Goal: Information Seeking & Learning: Learn about a topic

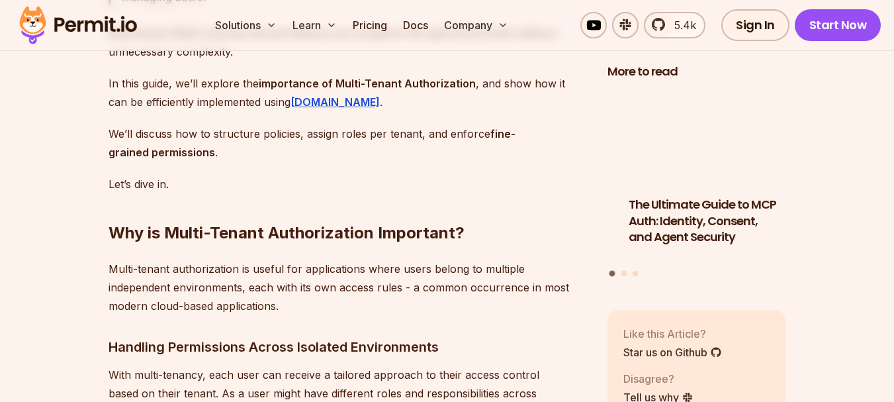
scroll to position [1390, 0]
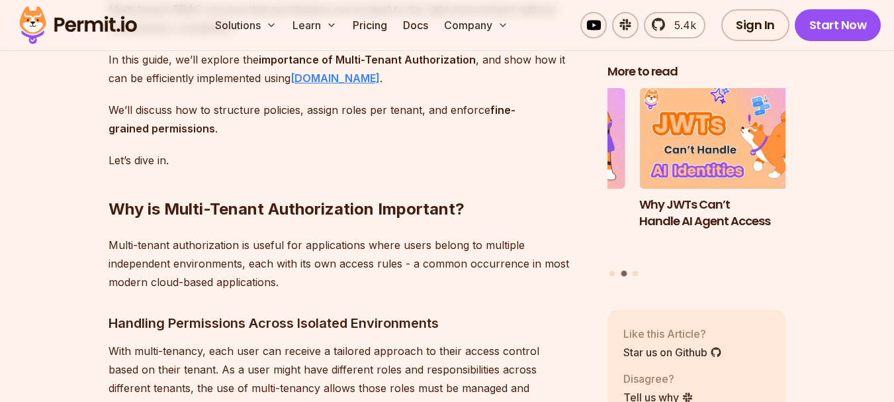
click at [294, 85] on strong "[DOMAIN_NAME]" at bounding box center [335, 77] width 89 height 13
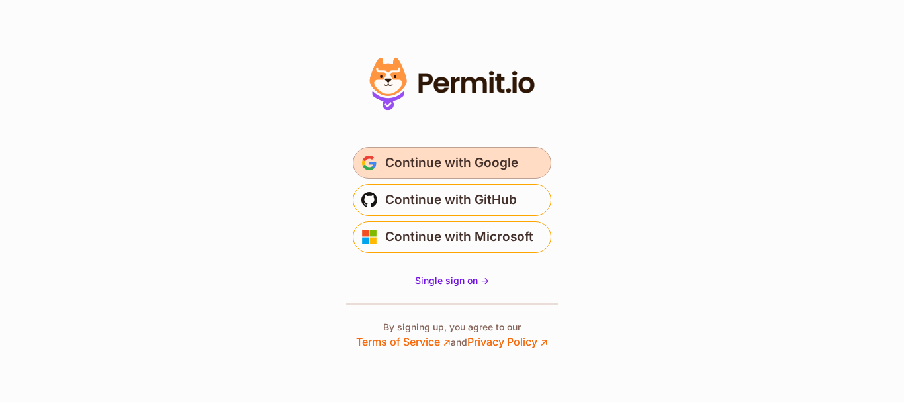
click at [428, 160] on span "Continue with Google" at bounding box center [451, 162] width 133 height 21
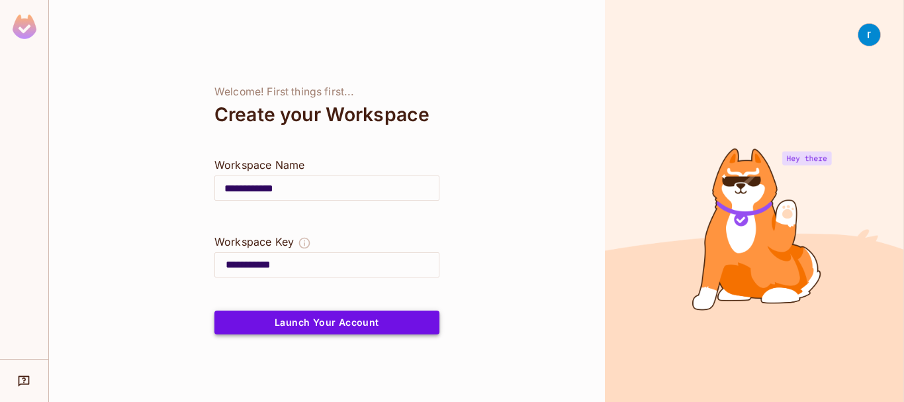
click at [325, 329] on button "Launch Your Account" at bounding box center [326, 322] width 225 height 24
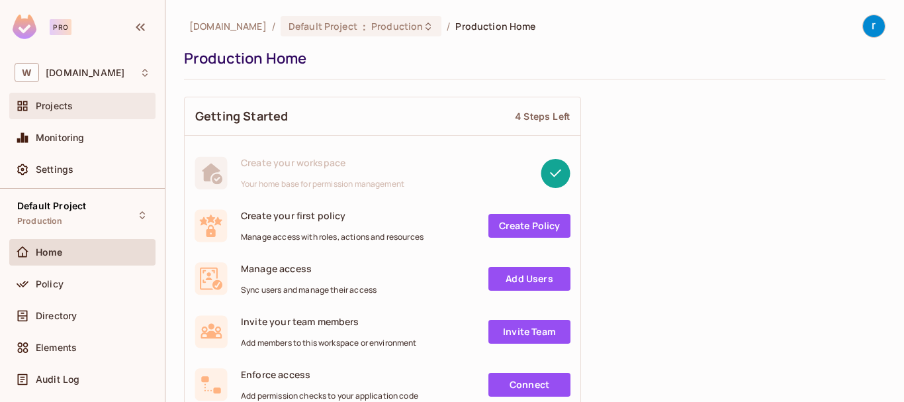
click at [58, 109] on span "Projects" at bounding box center [54, 106] width 37 height 11
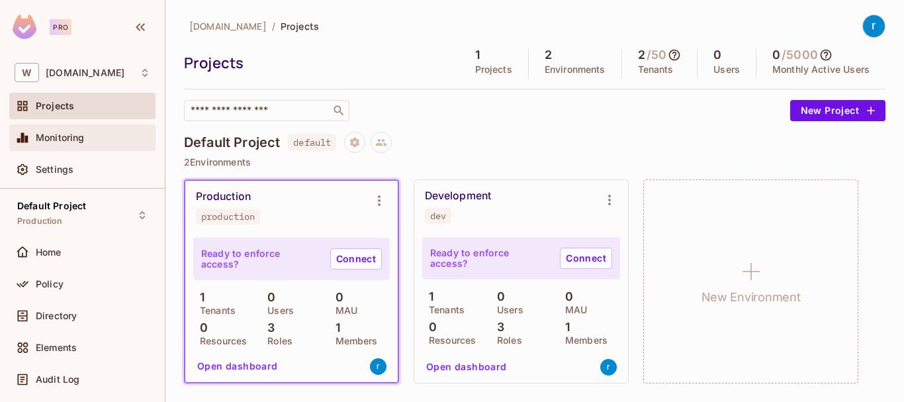
click at [62, 136] on span "Monitoring" at bounding box center [60, 137] width 49 height 11
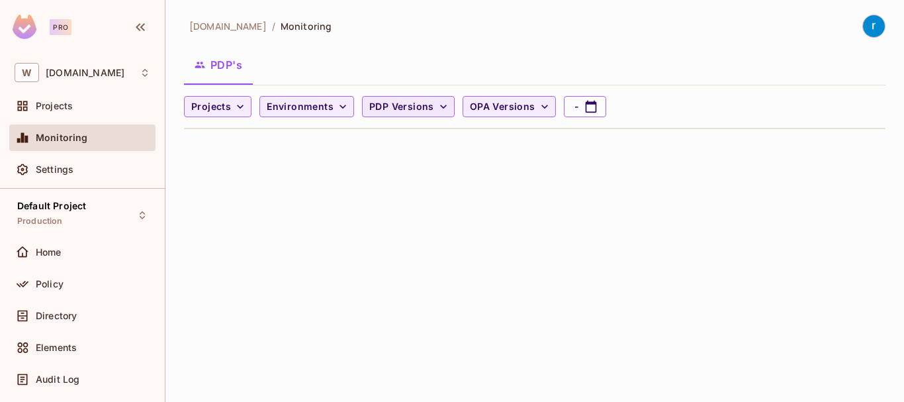
click at [437, 110] on icon "button" at bounding box center [443, 106] width 13 height 13
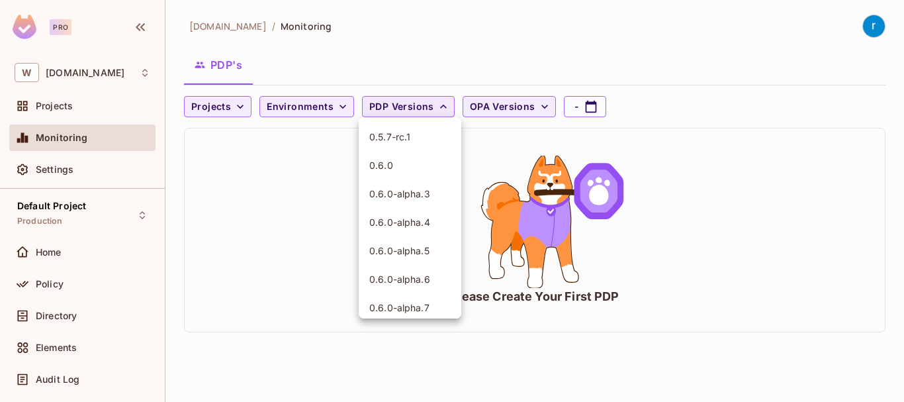
click at [302, 180] on div at bounding box center [452, 201] width 904 height 402
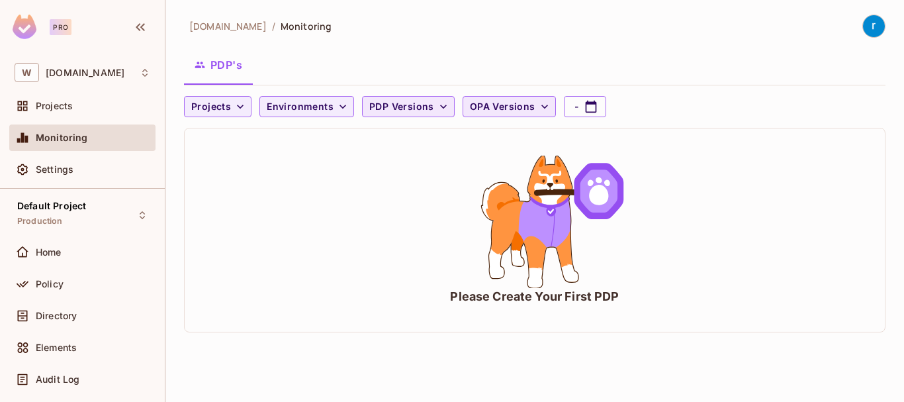
click at [523, 105] on span "OPA Versions" at bounding box center [503, 107] width 66 height 17
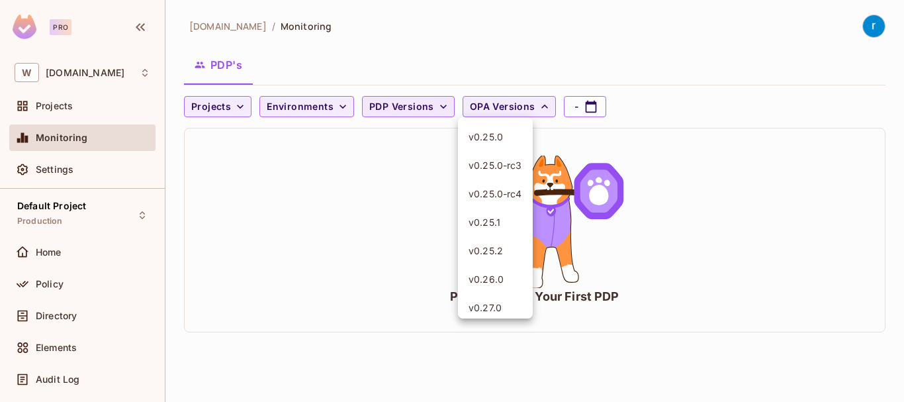
click at [299, 196] on div at bounding box center [452, 201] width 904 height 402
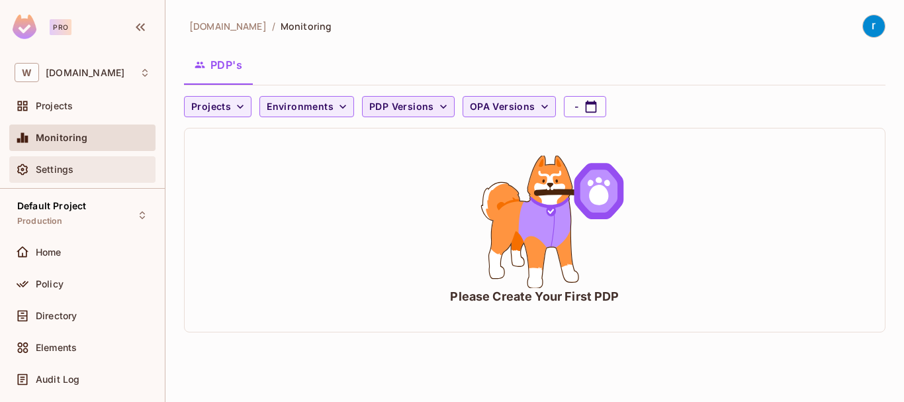
click at [76, 169] on div "Settings" at bounding box center [93, 169] width 114 height 11
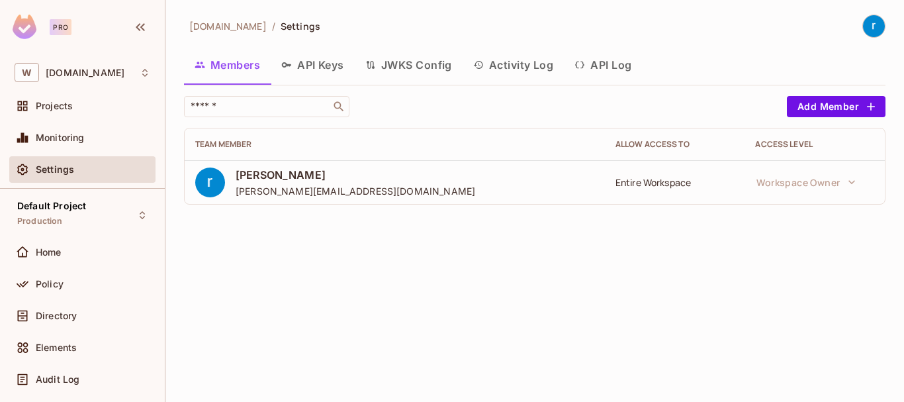
click at [328, 68] on button "API Keys" at bounding box center [313, 64] width 84 height 33
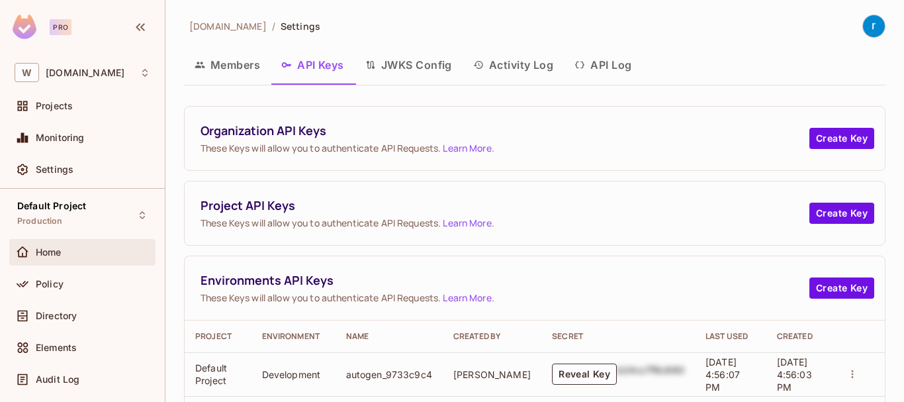
click at [64, 253] on div "Home" at bounding box center [93, 252] width 114 height 11
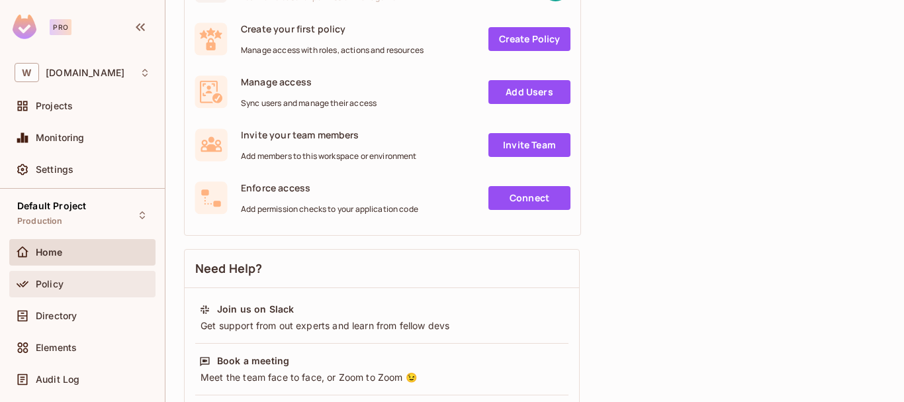
scroll to position [199, 0]
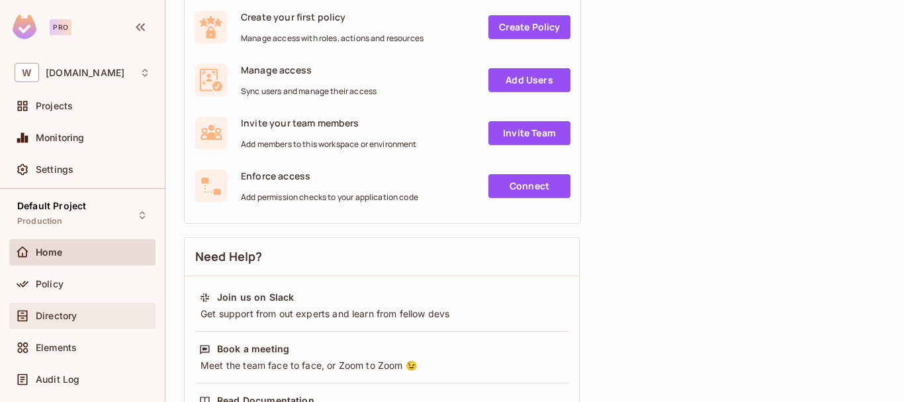
click at [44, 312] on span "Directory" at bounding box center [56, 315] width 41 height 11
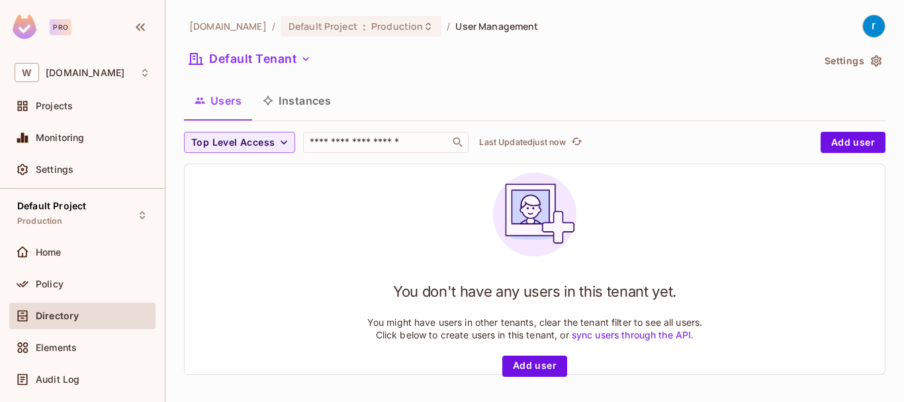
scroll to position [2, 0]
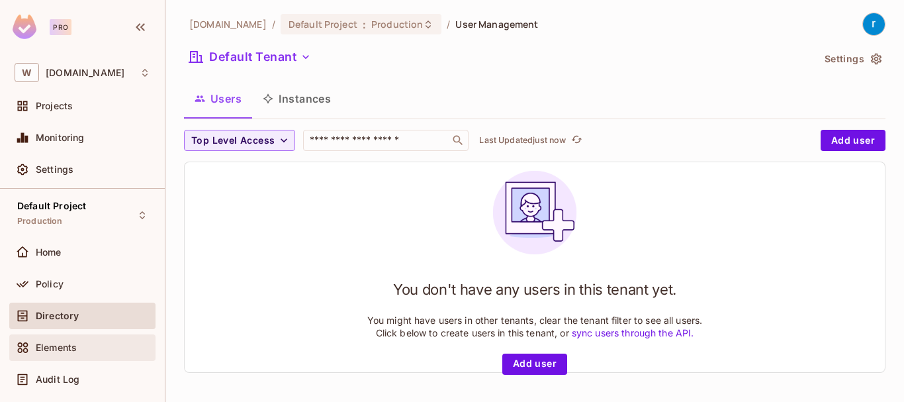
click at [58, 347] on span "Elements" at bounding box center [56, 347] width 41 height 11
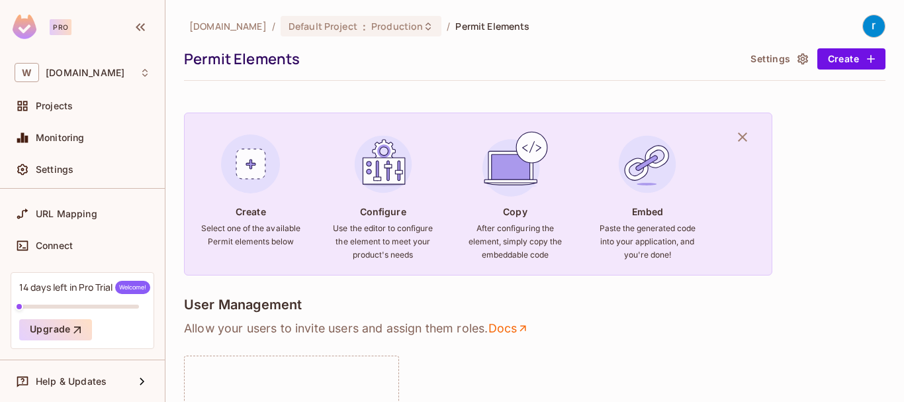
scroll to position [131, 0]
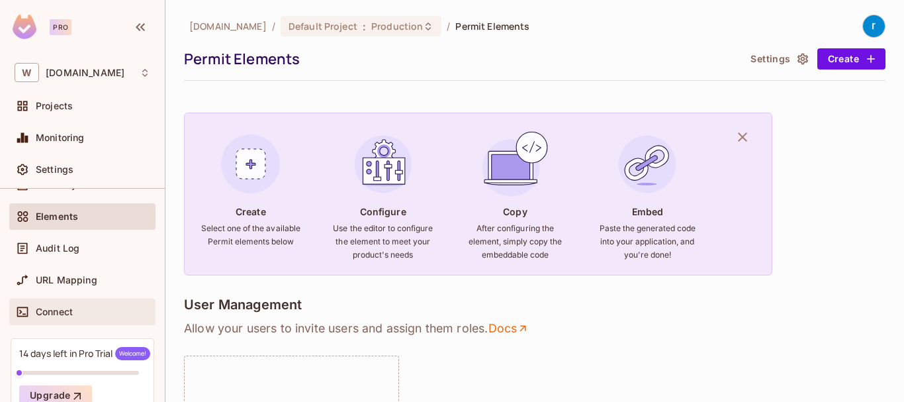
click at [93, 319] on div "Connect" at bounding box center [83, 312] width 136 height 16
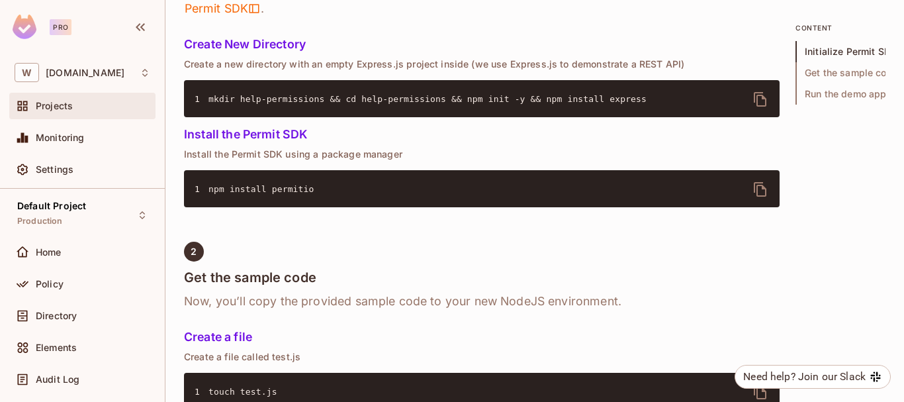
click at [66, 110] on span "Projects" at bounding box center [54, 106] width 37 height 11
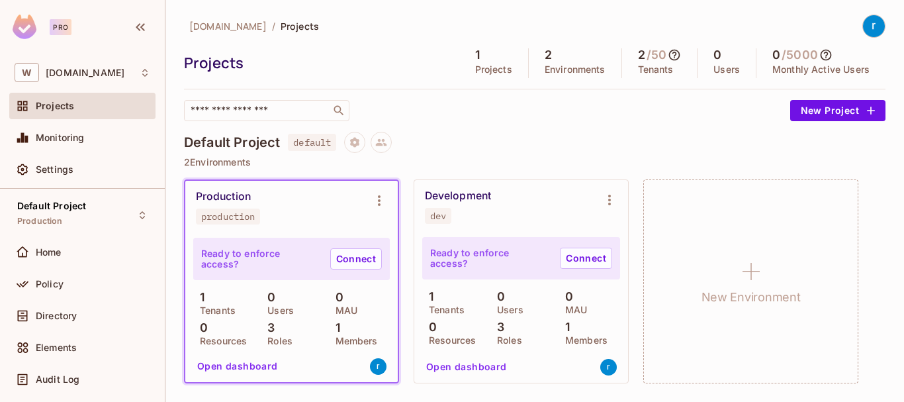
click at [452, 141] on div "Default Project default" at bounding box center [534, 142] width 701 height 21
click at [237, 118] on div "​" at bounding box center [266, 110] width 165 height 21
click at [508, 134] on div "Default Project default" at bounding box center [534, 142] width 701 height 21
click at [495, 71] on p "Projects" at bounding box center [493, 69] width 37 height 11
click at [578, 71] on p "Environments" at bounding box center [575, 69] width 61 height 11
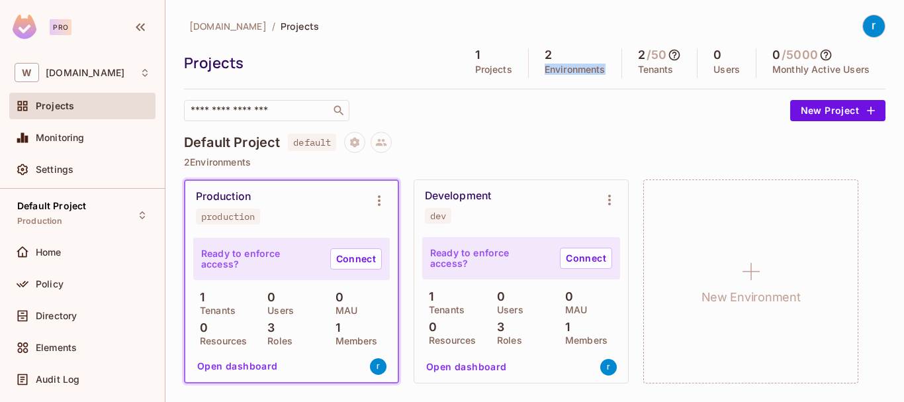
click at [578, 71] on p "Environments" at bounding box center [575, 69] width 61 height 11
drag, startPoint x: 785, startPoint y: 55, endPoint x: 825, endPoint y: 55, distance: 40.4
click at [825, 55] on span "/ 5000" at bounding box center [806, 54] width 52 height 13
drag, startPoint x: 644, startPoint y: 55, endPoint x: 672, endPoint y: 55, distance: 27.8
click at [672, 55] on span "/ 50" at bounding box center [663, 54] width 36 height 13
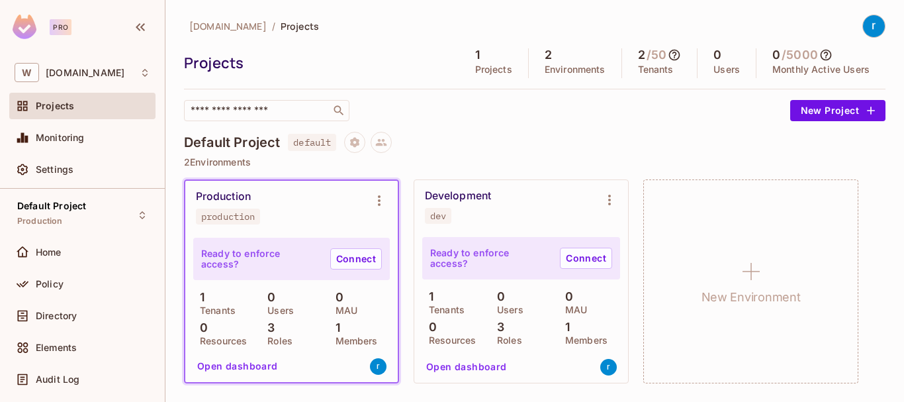
click at [572, 107] on div "​" at bounding box center [484, 110] width 600 height 21
click at [599, 142] on div "Default Project default" at bounding box center [534, 142] width 701 height 21
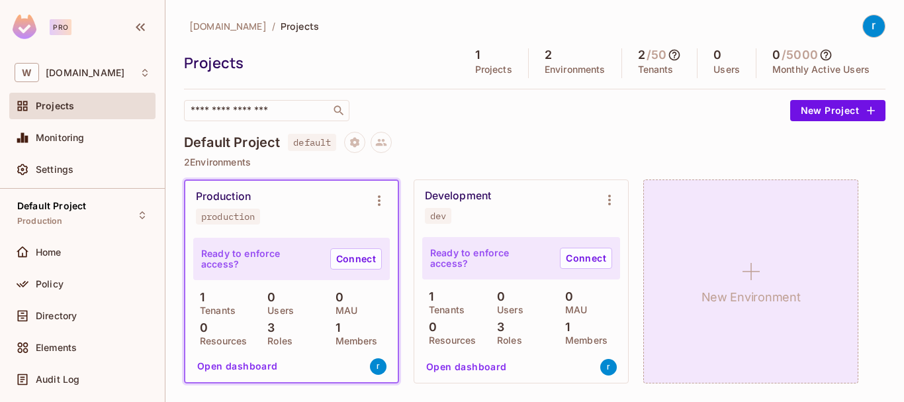
click at [645, 278] on div "New Environment" at bounding box center [750, 281] width 215 height 204
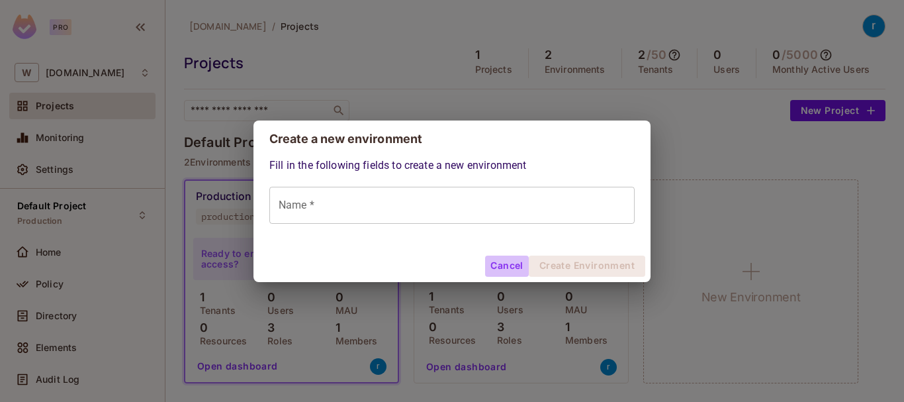
click at [512, 271] on button "Cancel" at bounding box center [506, 265] width 43 height 21
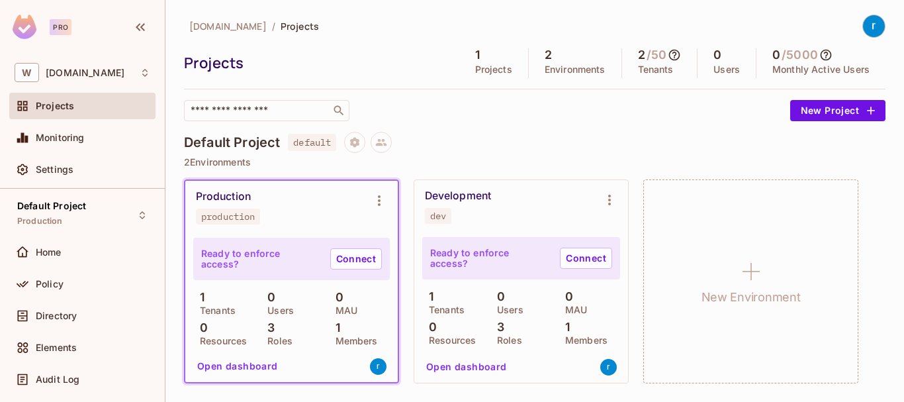
click at [671, 137] on div "Default Project default" at bounding box center [534, 142] width 701 height 21
click at [407, 152] on div "Default Project default" at bounding box center [534, 142] width 701 height 21
click at [211, 163] on p "2 Environments" at bounding box center [534, 162] width 701 height 11
click at [535, 208] on div "Development dev" at bounding box center [510, 206] width 171 height 34
click at [269, 106] on input "text" at bounding box center [257, 110] width 139 height 13
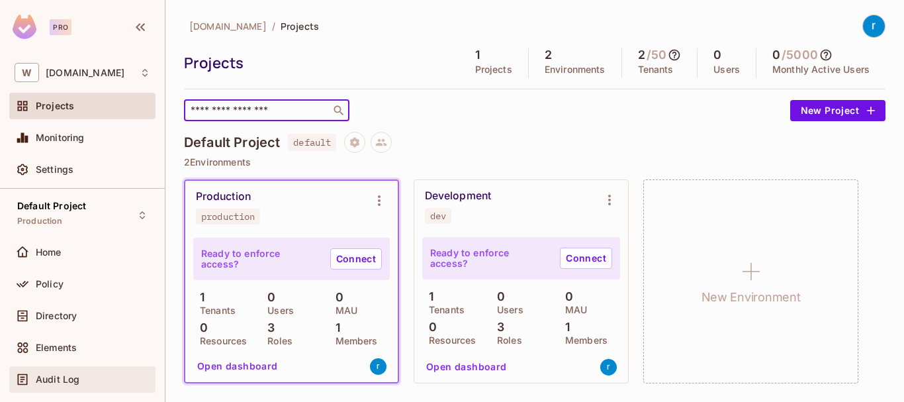
click at [76, 384] on div "Audit Log" at bounding box center [83, 379] width 136 height 16
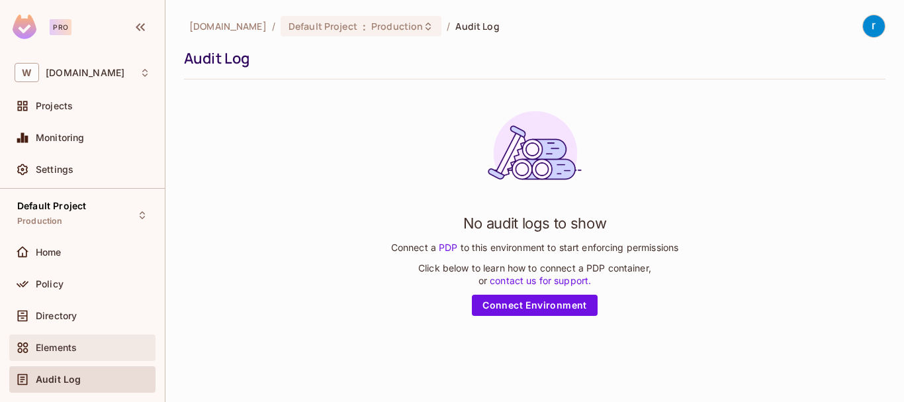
click at [89, 346] on div "Elements" at bounding box center [93, 347] width 114 height 11
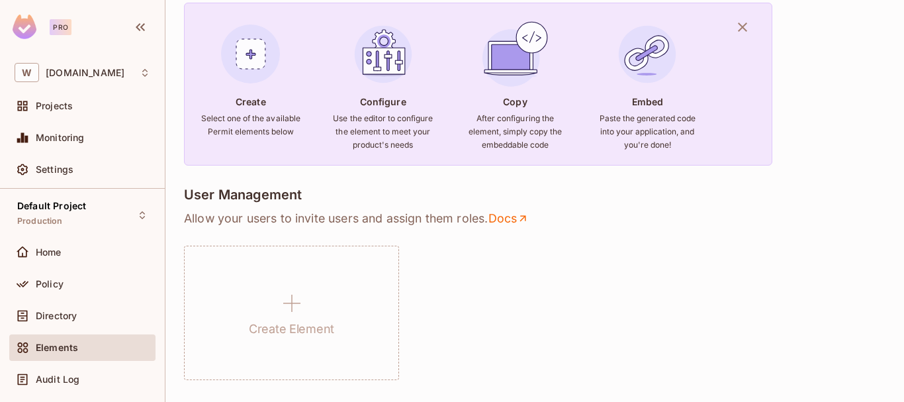
scroll to position [132, 0]
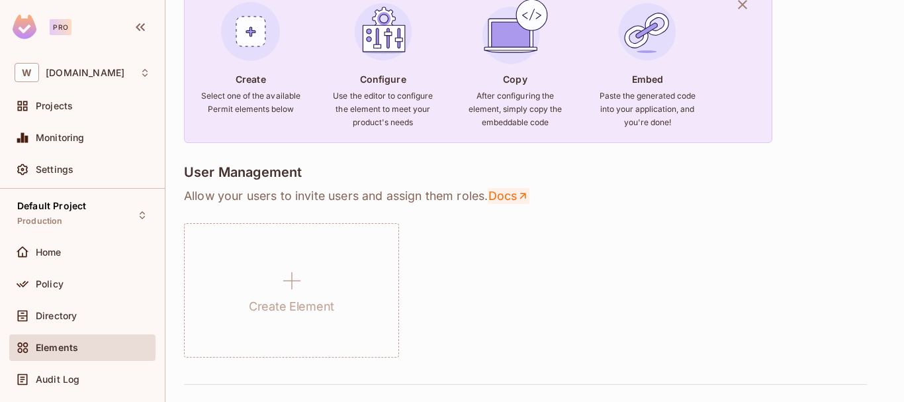
click at [509, 197] on link "Docs" at bounding box center [509, 196] width 42 height 16
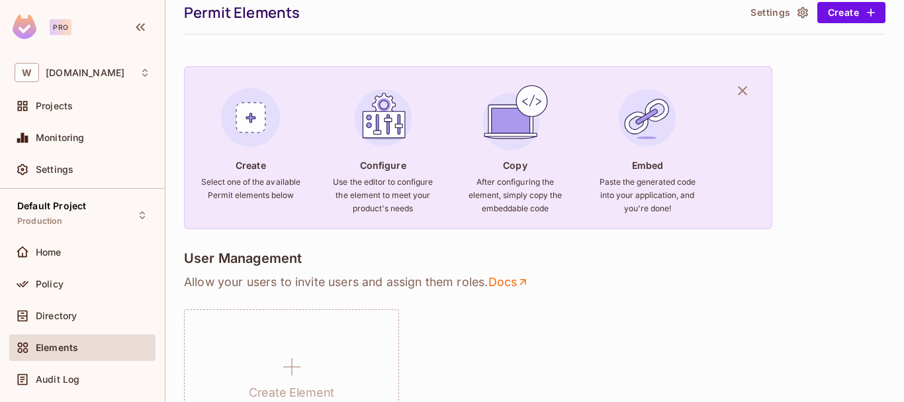
scroll to position [66, 0]
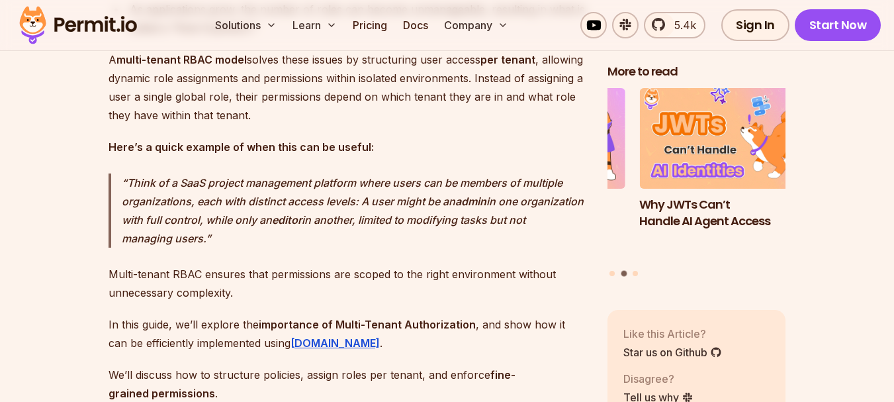
scroll to position [1191, 0]
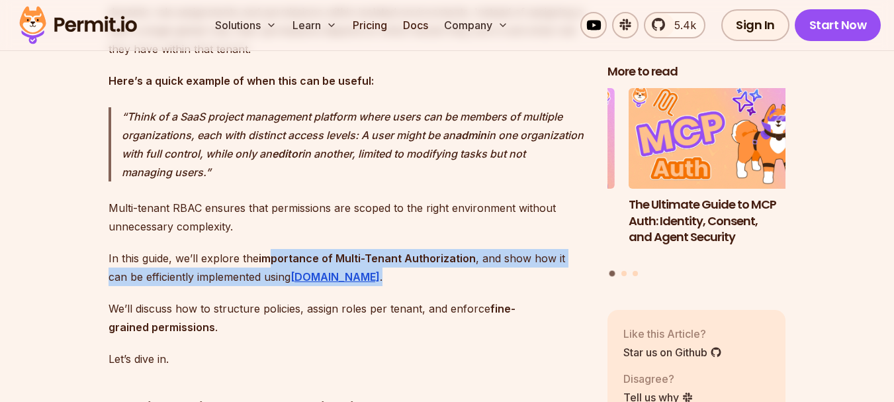
drag, startPoint x: 272, startPoint y: 271, endPoint x: 568, endPoint y: 282, distance: 296.0
click at [568, 282] on p "In this guide, we’ll explore the importance of Multi-Tenant Authorization , and…" at bounding box center [348, 267] width 478 height 37
click at [458, 286] on p "In this guide, we’ll explore the importance of Multi-Tenant Authorization , and…" at bounding box center [348, 267] width 478 height 37
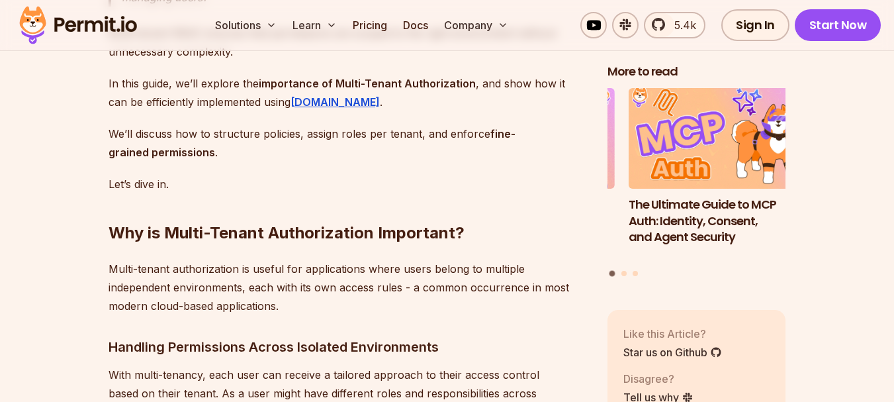
scroll to position [1390, 0]
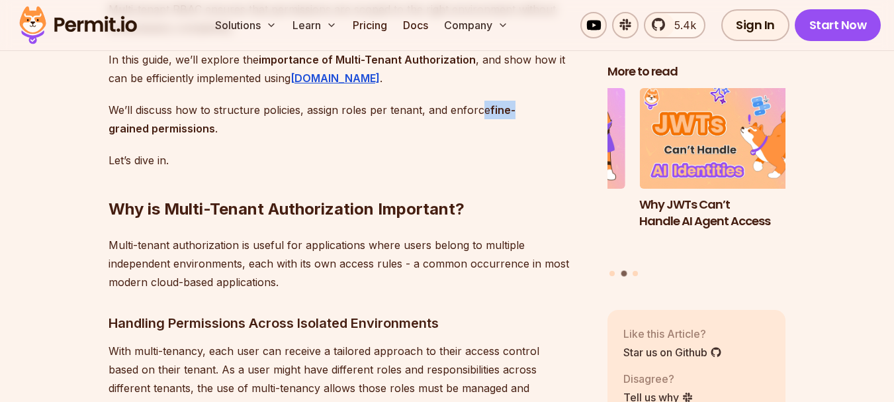
drag, startPoint x: 497, startPoint y: 124, endPoint x: 516, endPoint y: 124, distance: 18.5
click at [516, 124] on p "We’ll discuss how to structure policies, assign roles per tenant, and enforce f…" at bounding box center [348, 119] width 478 height 37
click at [435, 184] on h2 "Why is Multi-Tenant Authorization Important?" at bounding box center [348, 183] width 478 height 74
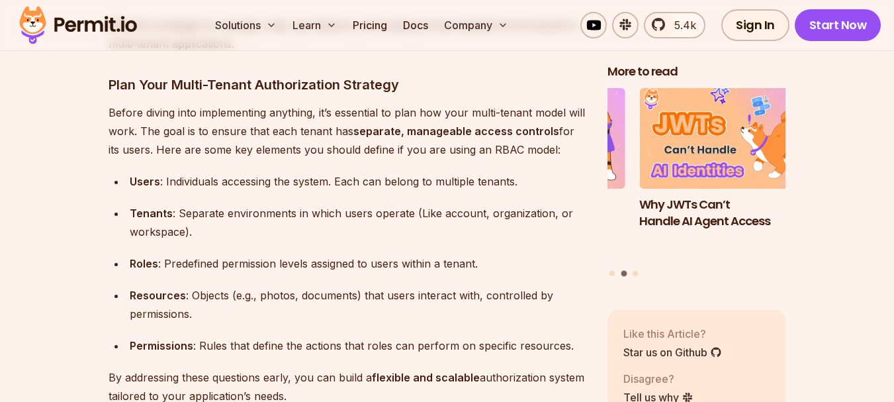
scroll to position [3375, 0]
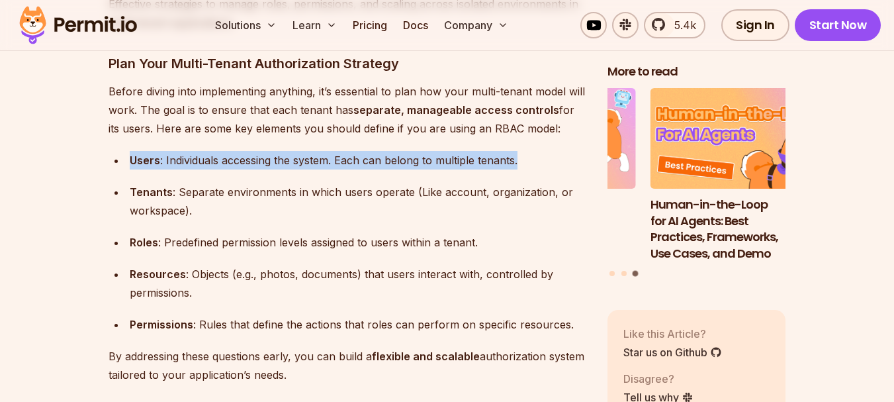
drag, startPoint x: 132, startPoint y: 154, endPoint x: 523, endPoint y: 163, distance: 391.9
click at [523, 163] on div "Users : Individuals accessing the system. Each can belong to multiple tenants." at bounding box center [358, 160] width 457 height 19
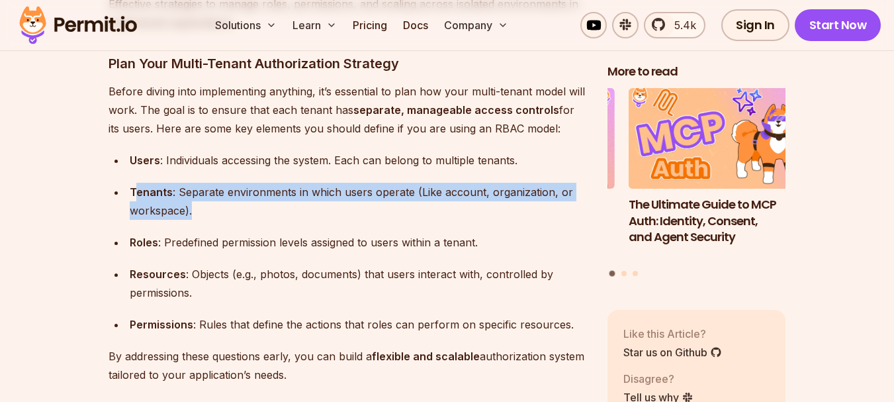
drag, startPoint x: 135, startPoint y: 189, endPoint x: 570, endPoint y: 210, distance: 435.3
click at [570, 210] on div "Tenants : Separate environments in which users operate (Like account, organizat…" at bounding box center [358, 201] width 457 height 37
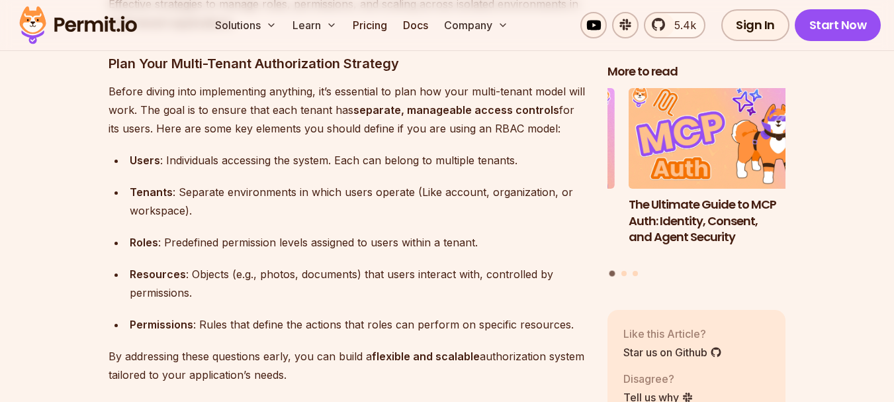
click at [319, 239] on div "Roles : Predefined permission levels assigned to users within a tenant." at bounding box center [358, 242] width 457 height 19
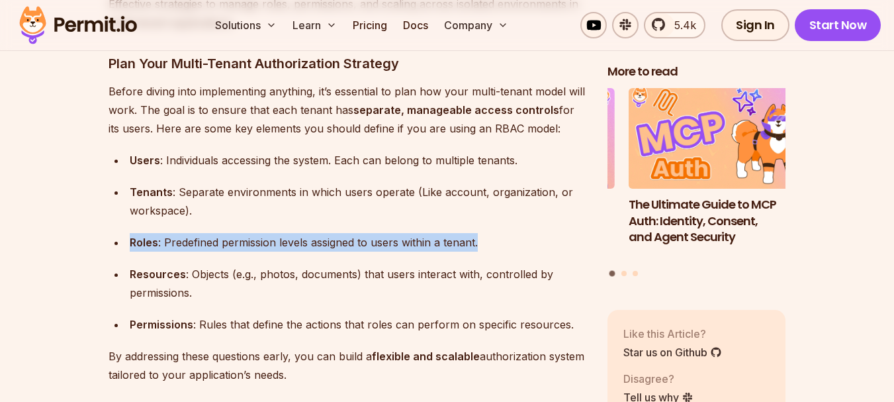
drag, startPoint x: 130, startPoint y: 232, endPoint x: 495, endPoint y: 233, distance: 364.6
click at [495, 233] on div "Roles : Predefined permission levels assigned to users within a tenant." at bounding box center [358, 242] width 457 height 19
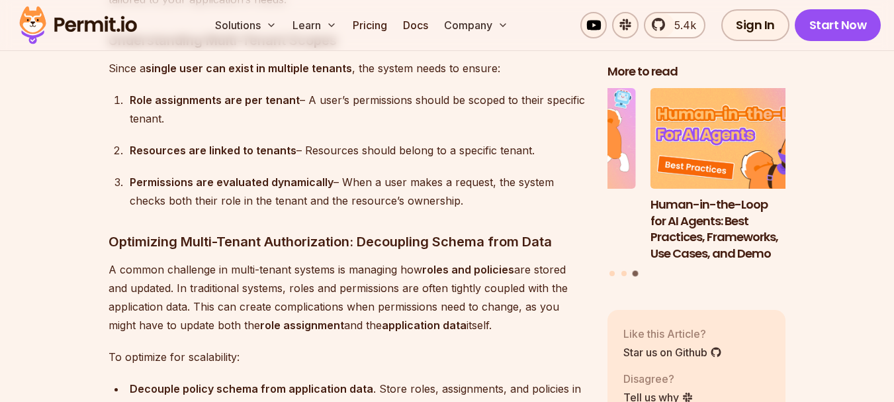
scroll to position [3772, 0]
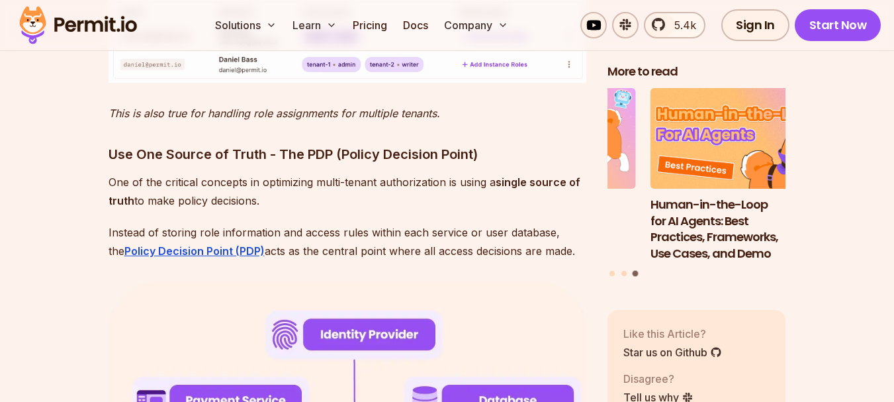
scroll to position [4632, 0]
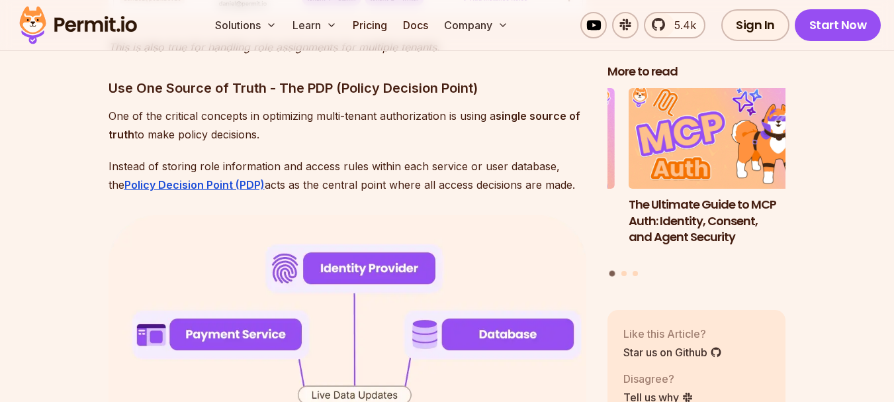
drag, startPoint x: 111, startPoint y: 112, endPoint x: 281, endPoint y: 132, distance: 172.0
click at [281, 132] on p "One of the critical concepts in optimizing multi-tenant authorization is using …" at bounding box center [348, 125] width 478 height 37
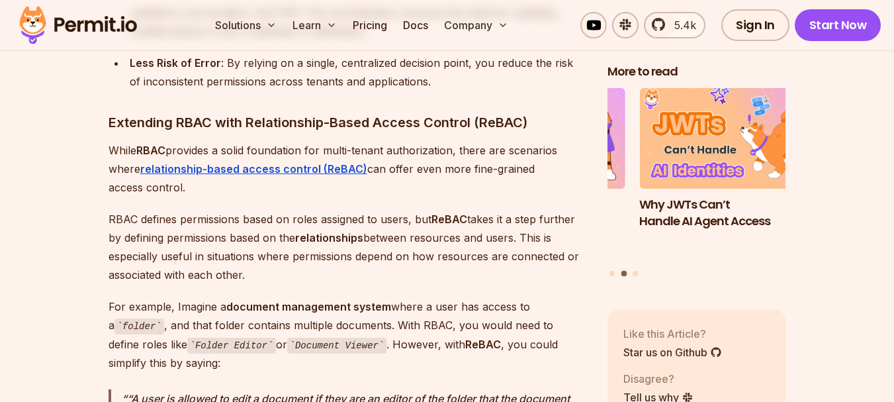
scroll to position [5427, 0]
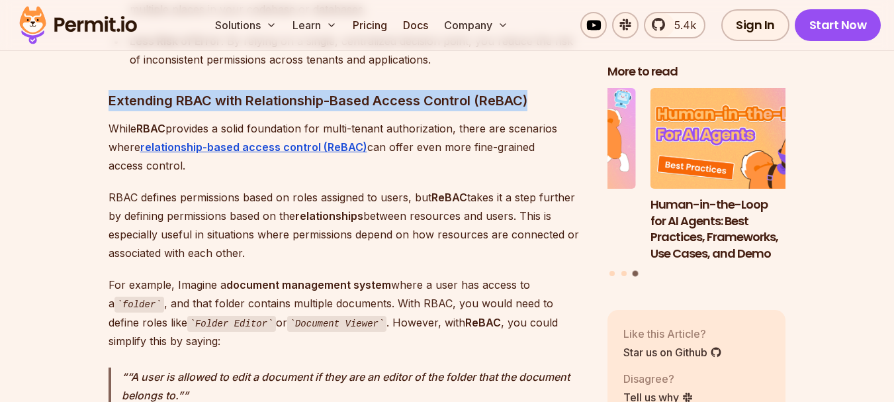
drag, startPoint x: 106, startPoint y: 101, endPoint x: 530, endPoint y: 96, distance: 424.2
click at [530, 96] on section "Table of Contents Multi-tenant authorization is a model for managing user permi…" at bounding box center [447, 180] width 894 height 9640
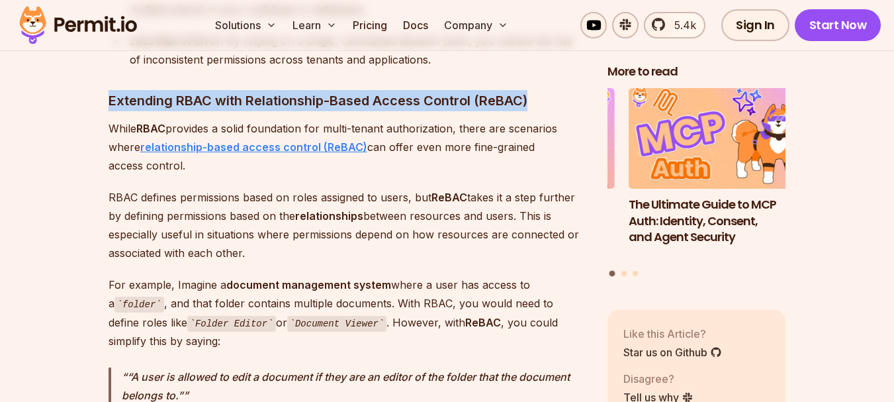
click at [293, 144] on strong "relationship-based access control (ReBAC)" at bounding box center [253, 146] width 227 height 13
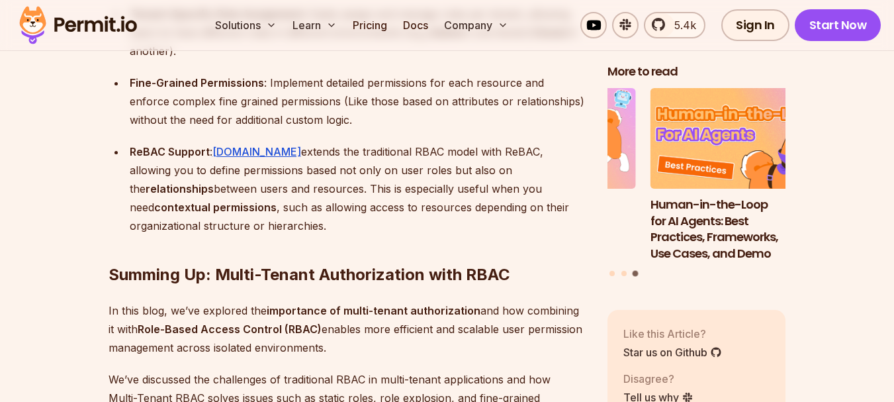
scroll to position [9397, 0]
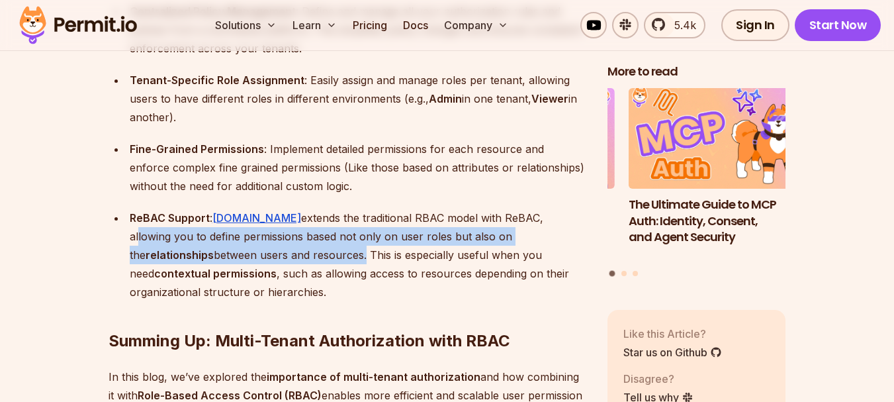
drag, startPoint x: 516, startPoint y: 248, endPoint x: 231, endPoint y: 289, distance: 287.6
click at [231, 289] on div "ReBAC Support : Permit.io extends the traditional RBAC model with ReBAC, allowi…" at bounding box center [358, 254] width 457 height 93
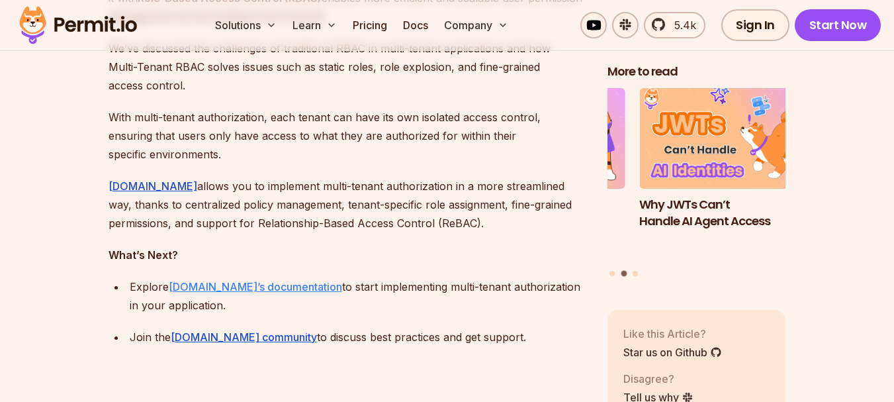
scroll to position [9861, 0]
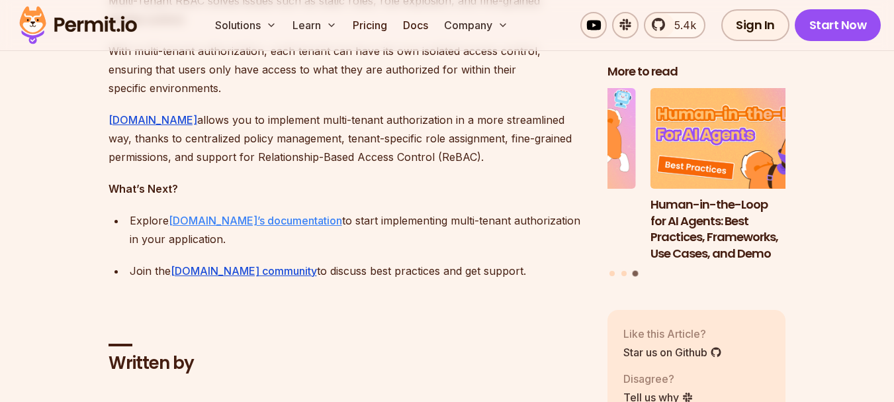
click at [277, 227] on link "Permit.io’s documentation" at bounding box center [255, 220] width 173 height 13
